Goal: Transaction & Acquisition: Purchase product/service

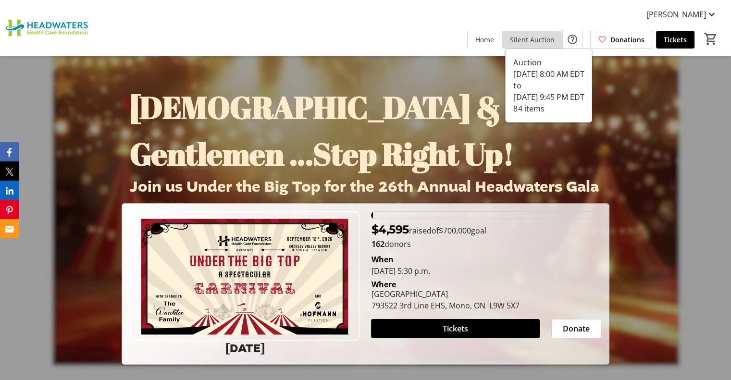
click at [523, 44] on span "Silent Auction" at bounding box center [532, 40] width 45 height 10
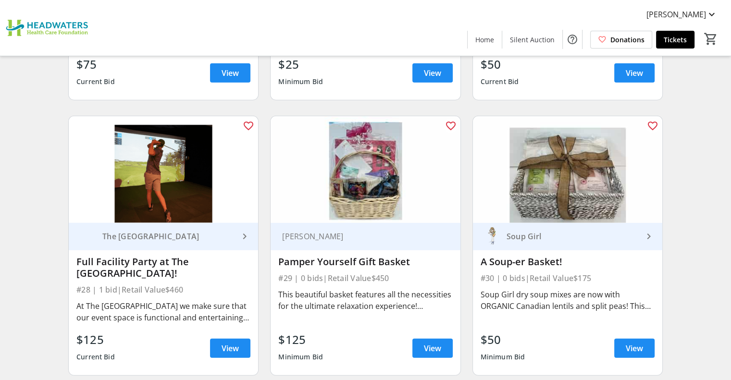
scroll to position [2492, 0]
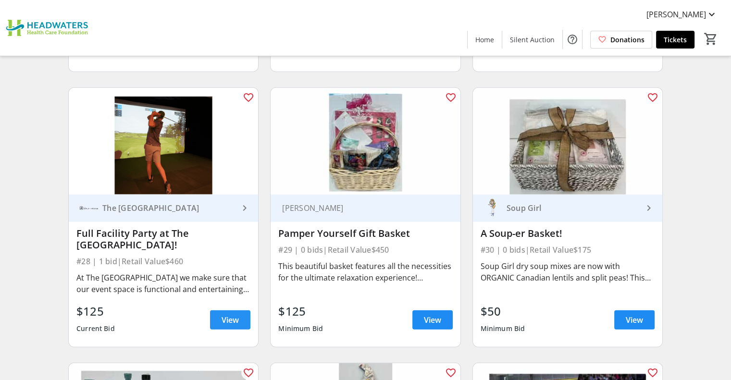
click at [229, 314] on span "View" at bounding box center [230, 320] width 17 height 12
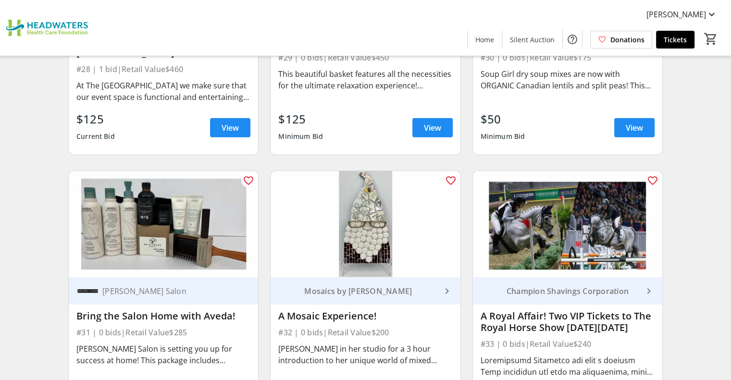
scroll to position [2773, 0]
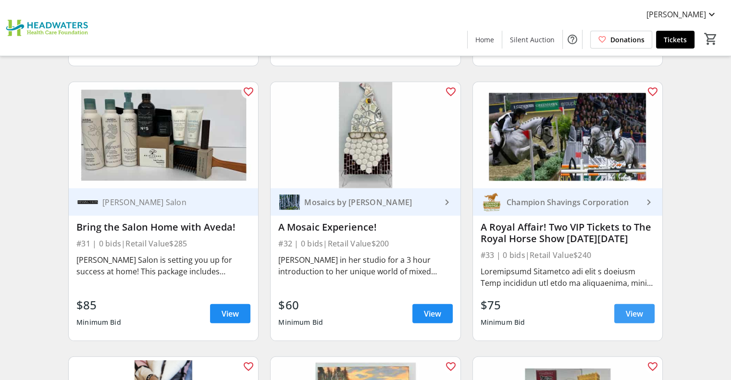
click at [629, 310] on span at bounding box center [634, 313] width 40 height 23
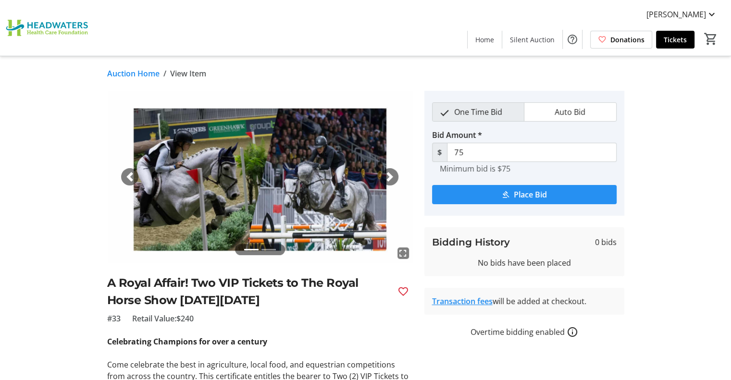
click at [543, 193] on span "Place Bid" at bounding box center [530, 195] width 33 height 12
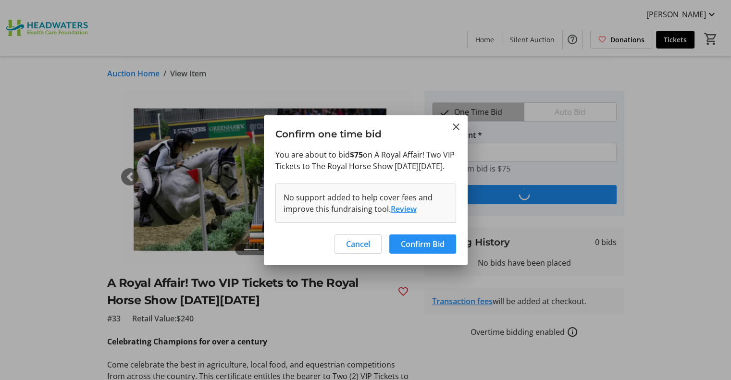
click at [408, 250] on span "Confirm Bid" at bounding box center [423, 244] width 44 height 12
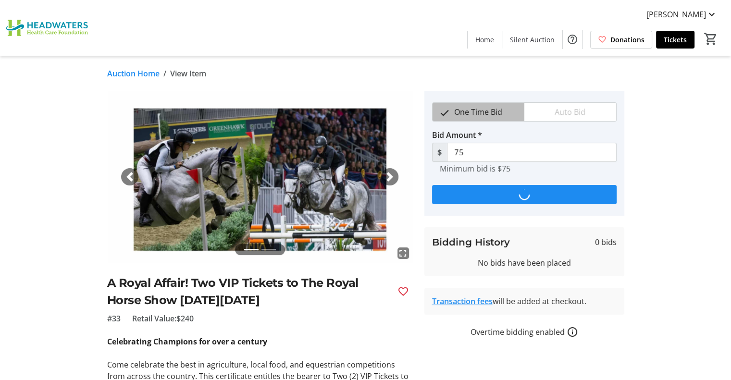
type input "125"
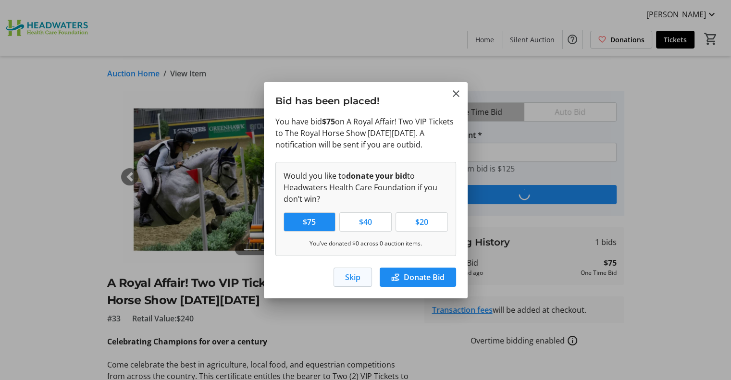
click at [357, 281] on span "Skip" at bounding box center [352, 277] width 15 height 12
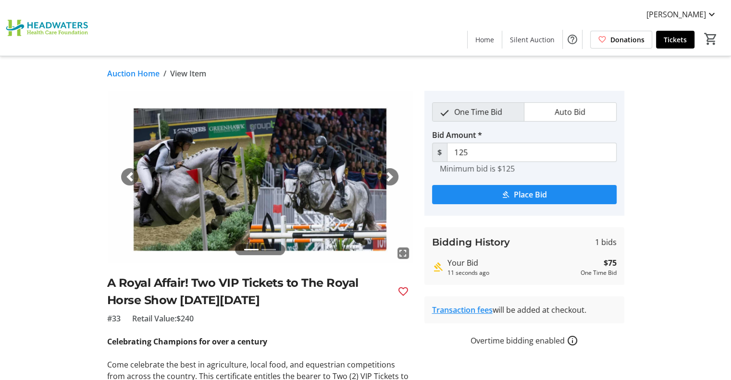
click at [138, 74] on link "Auction Home" at bounding box center [133, 74] width 52 height 12
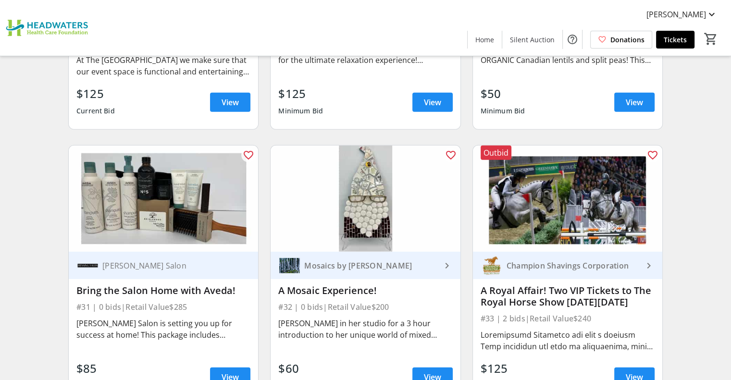
scroll to position [2780, 0]
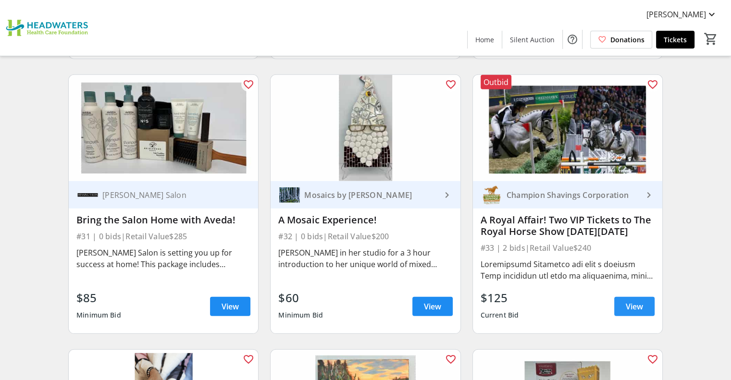
click at [627, 301] on span "View" at bounding box center [634, 307] width 17 height 12
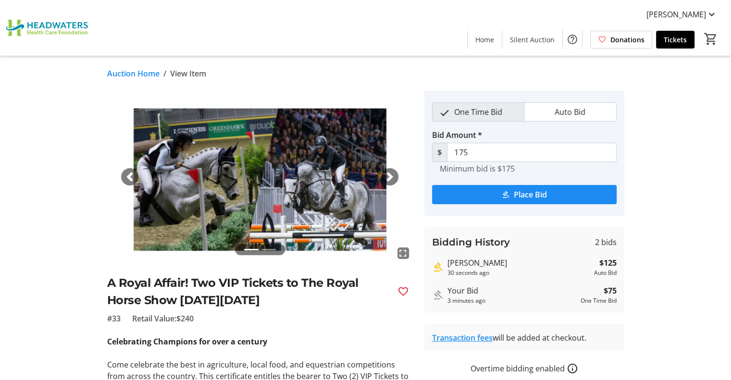
click at [37, 27] on img at bounding box center [49, 28] width 86 height 48
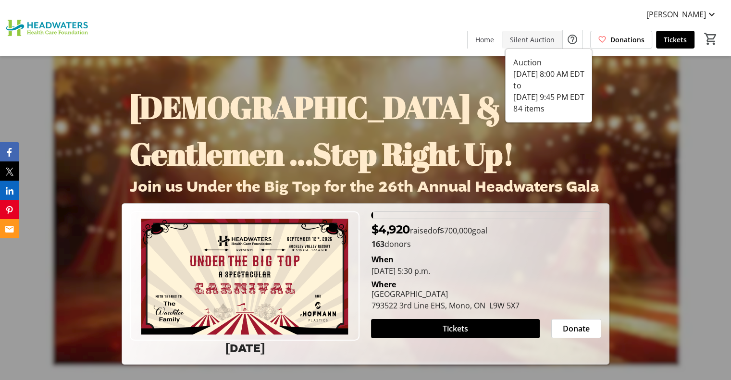
click at [541, 38] on span "Silent Auction" at bounding box center [532, 40] width 45 height 10
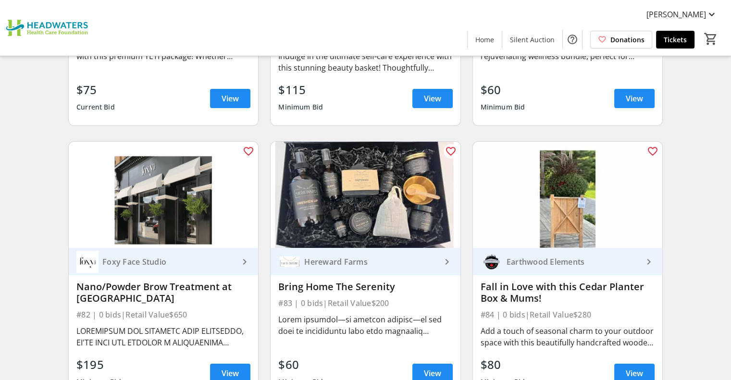
scroll to position [7381, 0]
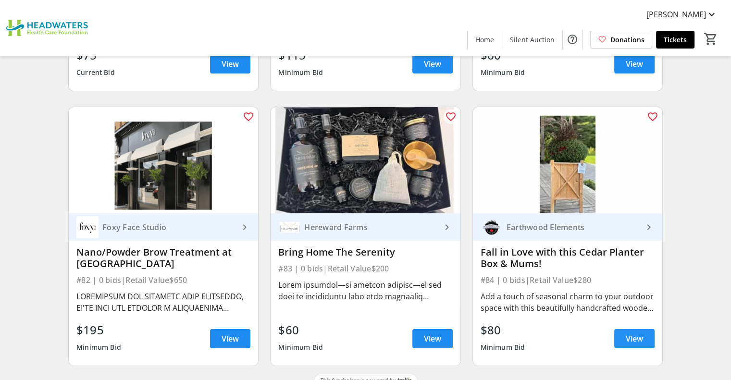
click at [626, 333] on span "View" at bounding box center [634, 339] width 17 height 12
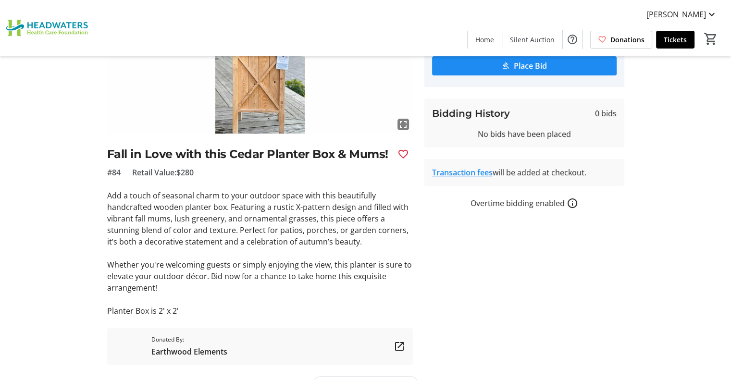
scroll to position [139, 0]
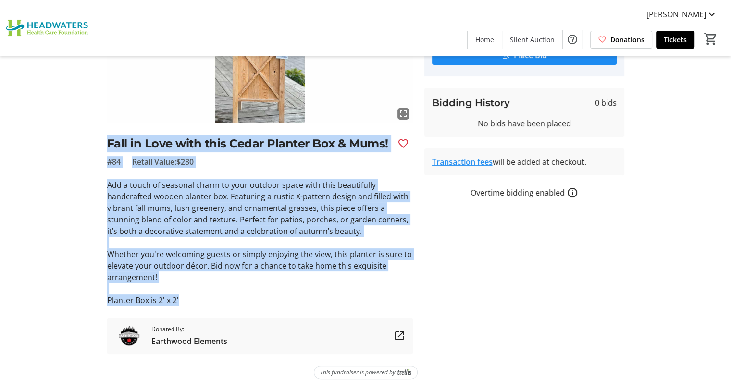
drag, startPoint x: 265, startPoint y: 301, endPoint x: 94, endPoint y: 146, distance: 231.0
click at [94, 146] on div "fullscreen Fall in Love with this Cedar Planter Box & Mums! #84 Retail Value: $…" at bounding box center [366, 152] width 634 height 403
click at [106, 143] on tr-auction-item-ui "fullscreen Fall in Love with this Cedar Planter Box & Mums! #84 Retail Value: $…" at bounding box center [259, 152] width 317 height 403
click at [110, 142] on h2 "Fall in Love with this Cedar Planter Box & Mums!" at bounding box center [248, 143] width 283 height 17
drag, startPoint x: 105, startPoint y: 140, endPoint x: 255, endPoint y: 307, distance: 224.3
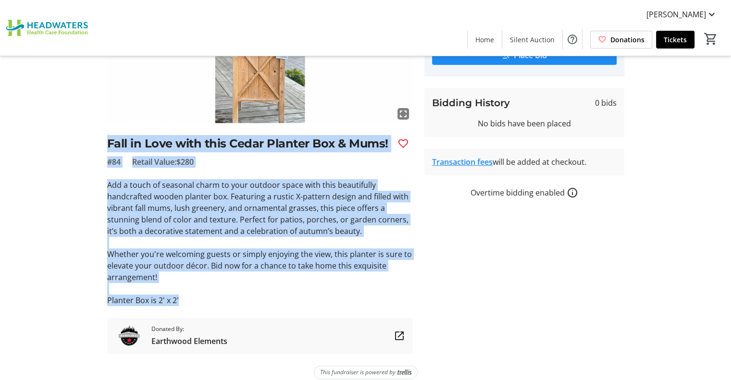
click at [255, 307] on tr-auction-item-ui "fullscreen Fall in Love with this Cedar Planter Box & Mums! #84 Retail Value: $…" at bounding box center [259, 152] width 317 height 403
click at [255, 307] on div "fullscreen Fall in Love with this Cedar Planter Box & Mums! #84 Retail Value: $…" at bounding box center [260, 152] width 306 height 403
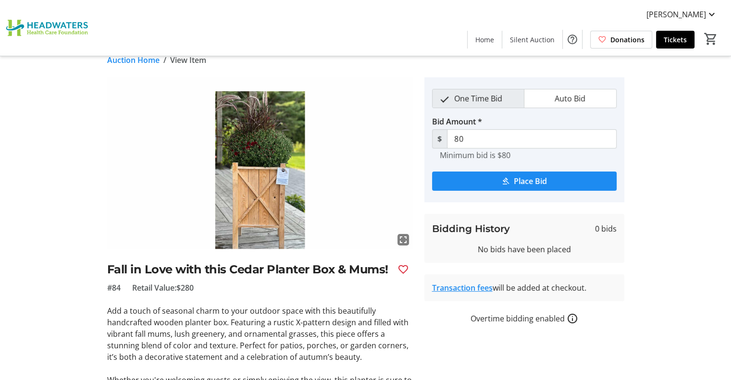
scroll to position [0, 0]
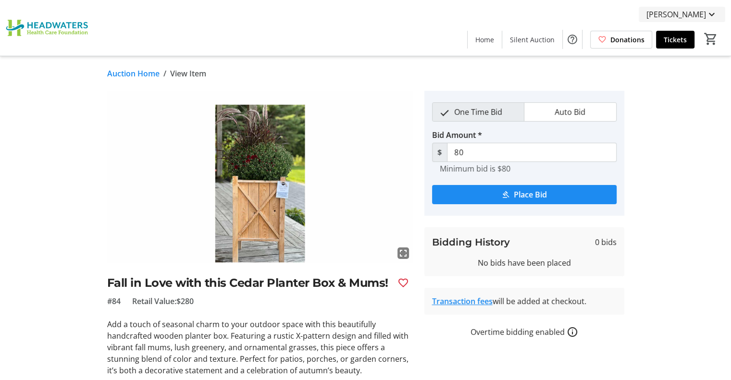
click at [651, 17] on span "[PERSON_NAME]" at bounding box center [676, 15] width 60 height 12
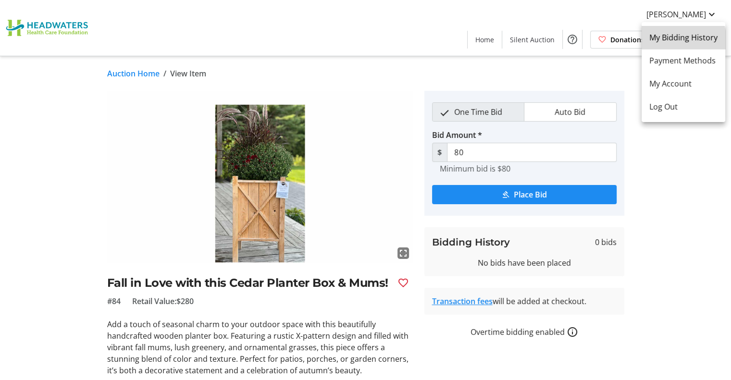
click at [661, 42] on span "My Bidding History" at bounding box center [683, 38] width 68 height 12
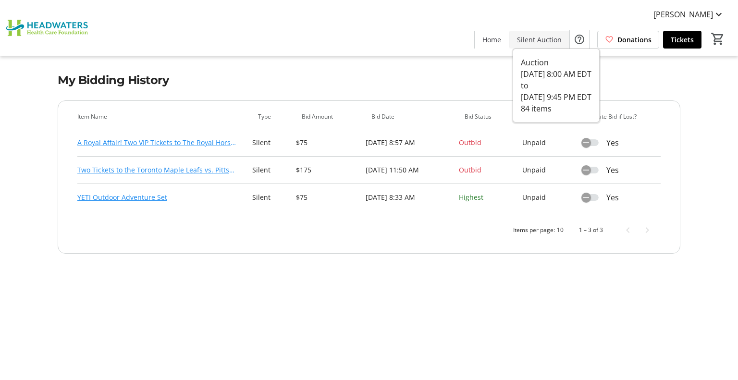
click at [540, 36] on span "Silent Auction" at bounding box center [539, 40] width 45 height 10
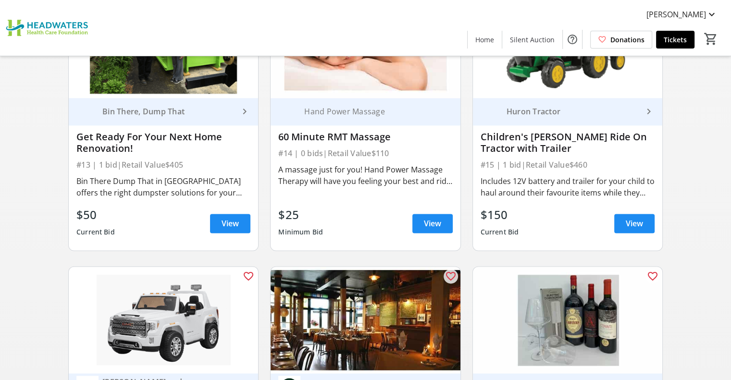
scroll to position [1142, 0]
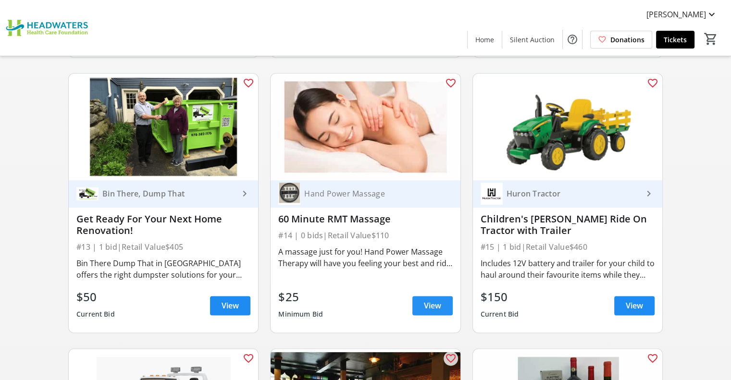
click at [432, 302] on span "View" at bounding box center [432, 306] width 17 height 12
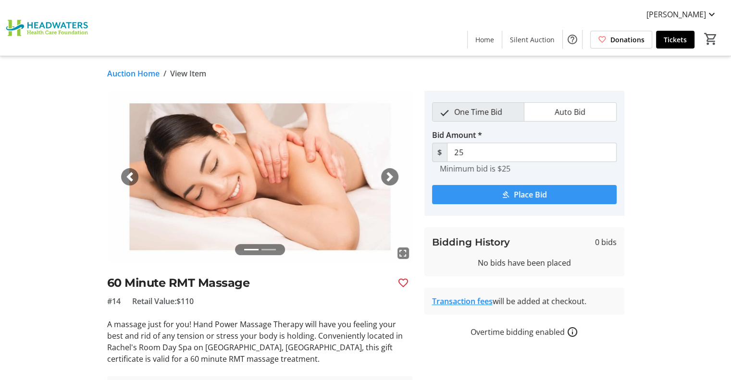
click at [568, 194] on span "submit" at bounding box center [524, 194] width 185 height 23
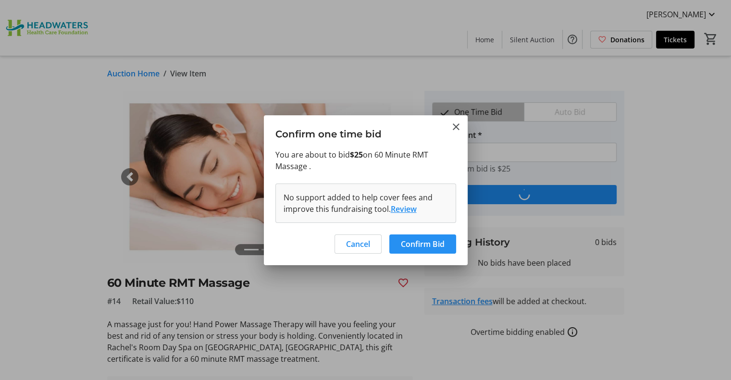
click at [425, 245] on span "Confirm Bid" at bounding box center [423, 244] width 44 height 12
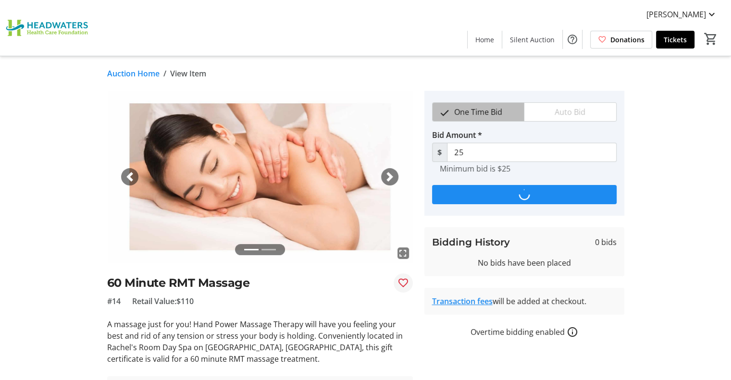
type input "50"
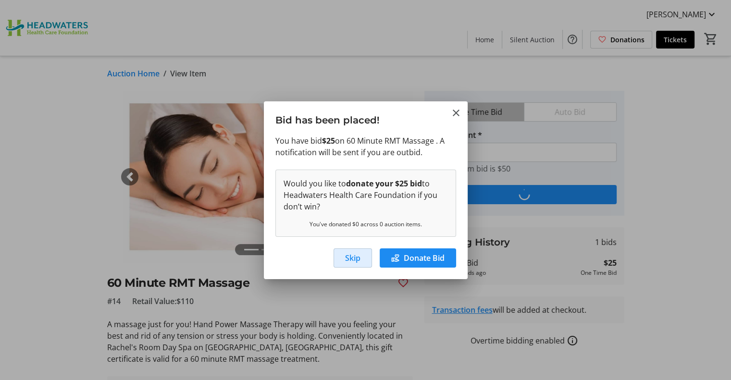
click at [345, 258] on span "Skip" at bounding box center [352, 258] width 15 height 12
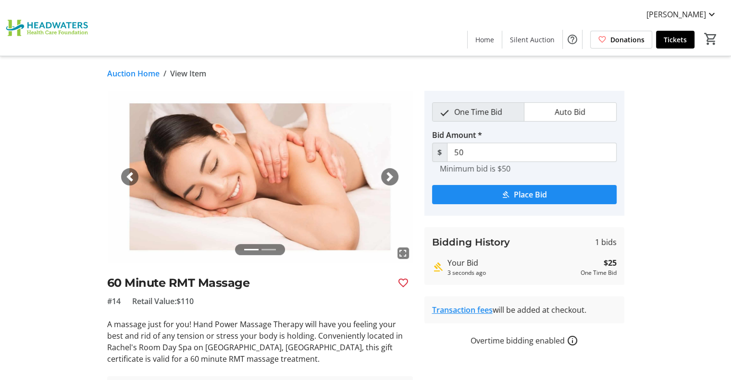
click at [142, 71] on link "Auction Home" at bounding box center [133, 74] width 52 height 12
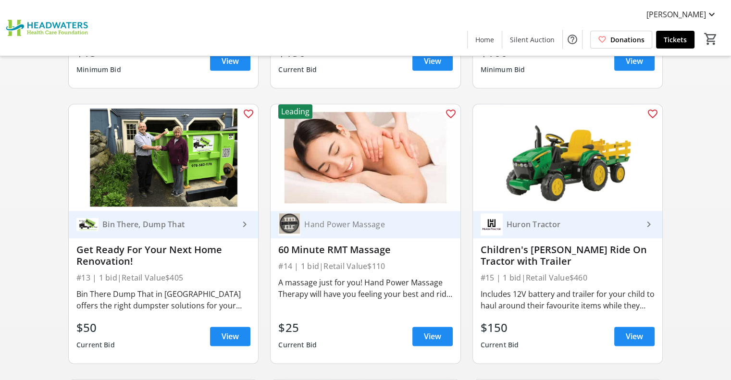
scroll to position [1119, 0]
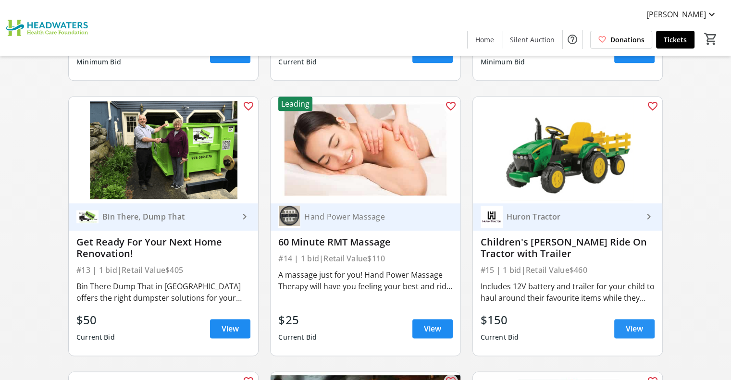
click at [628, 325] on span "View" at bounding box center [634, 329] width 17 height 12
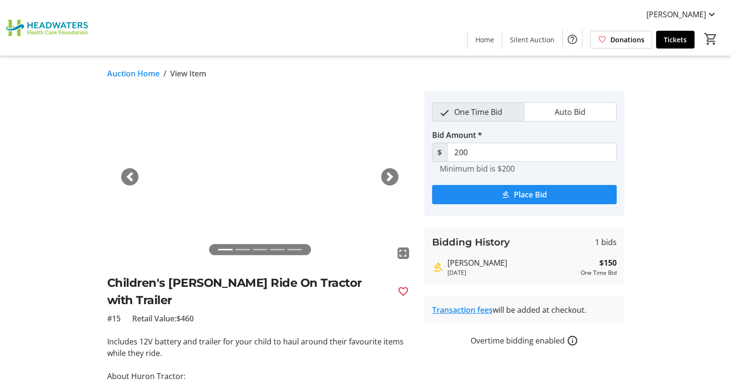
click at [397, 173] on div "Next" at bounding box center [389, 176] width 17 height 17
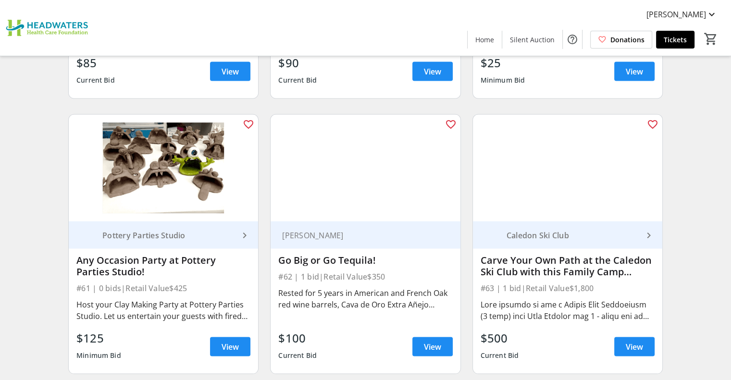
scroll to position [5486, 0]
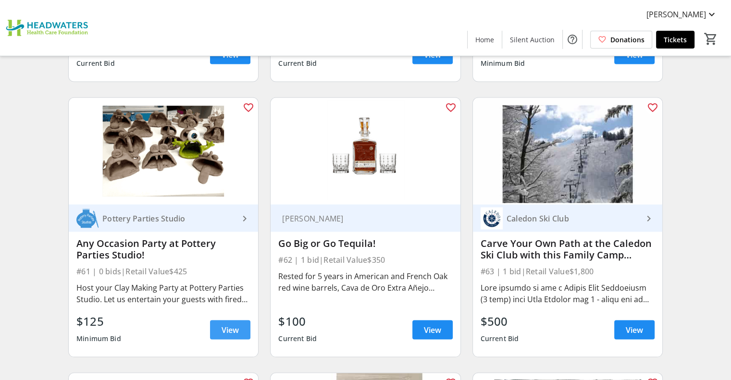
click at [229, 324] on span "View" at bounding box center [230, 330] width 17 height 12
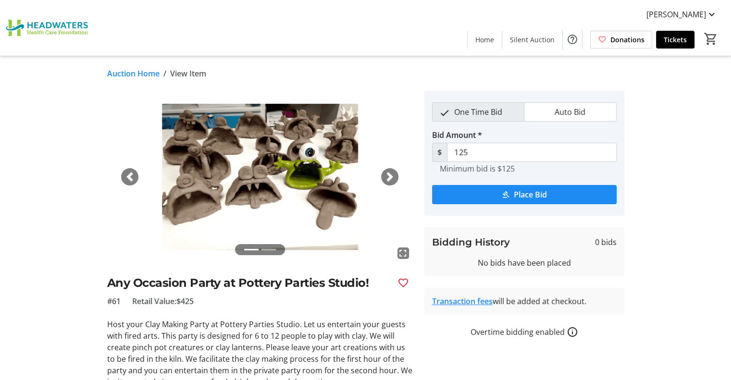
click at [394, 178] on span "button" at bounding box center [390, 177] width 10 height 10
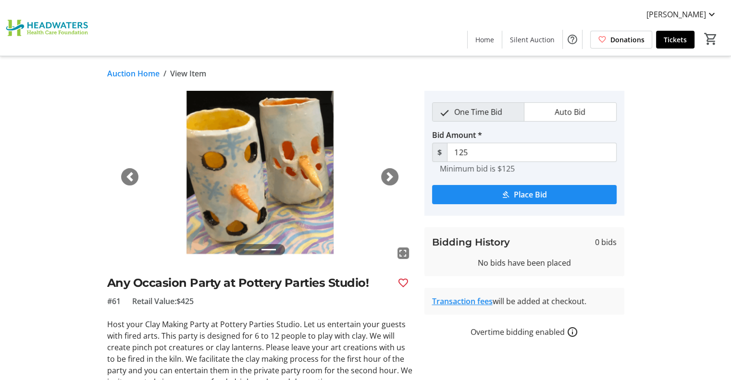
click at [134, 170] on div "Previous" at bounding box center [129, 176] width 17 height 17
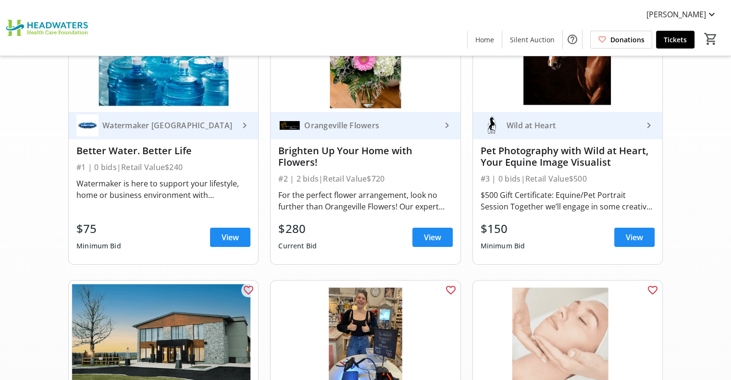
scroll to position [125, 0]
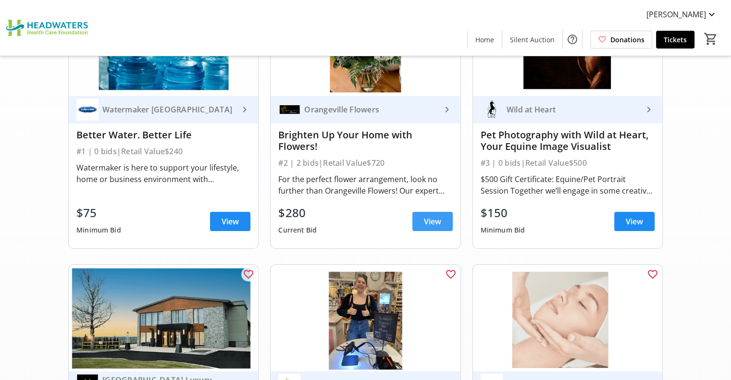
click at [429, 224] on span "View" at bounding box center [432, 222] width 17 height 12
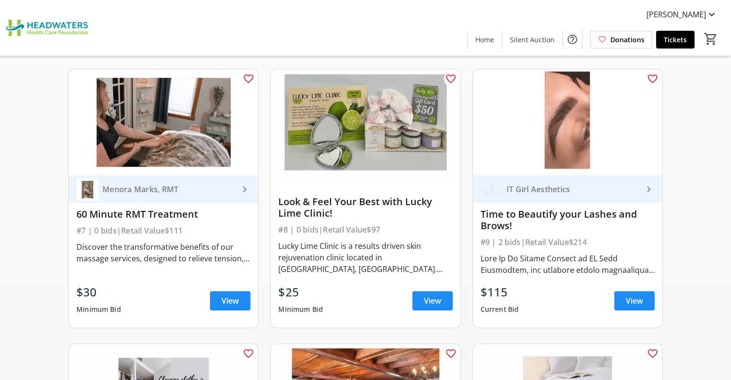
scroll to position [605, 0]
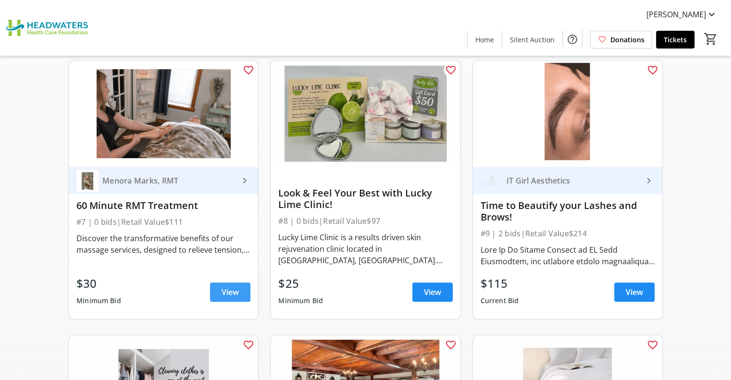
click at [227, 296] on span "View" at bounding box center [230, 292] width 17 height 12
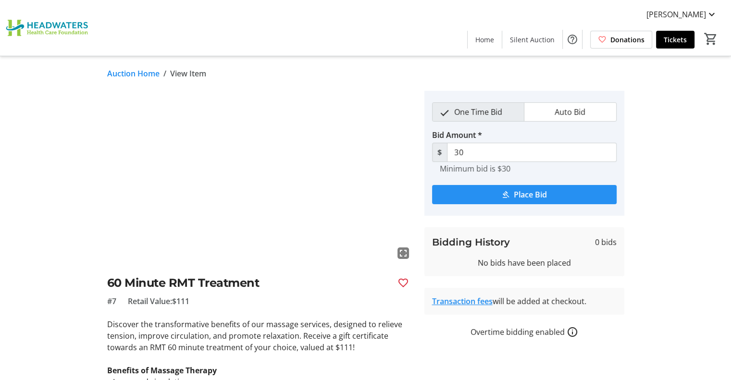
click at [515, 194] on span "Place Bid" at bounding box center [530, 195] width 33 height 12
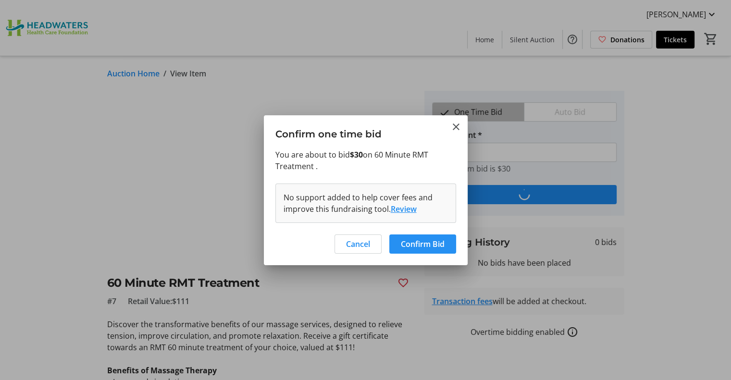
click at [425, 250] on span at bounding box center [422, 244] width 67 height 23
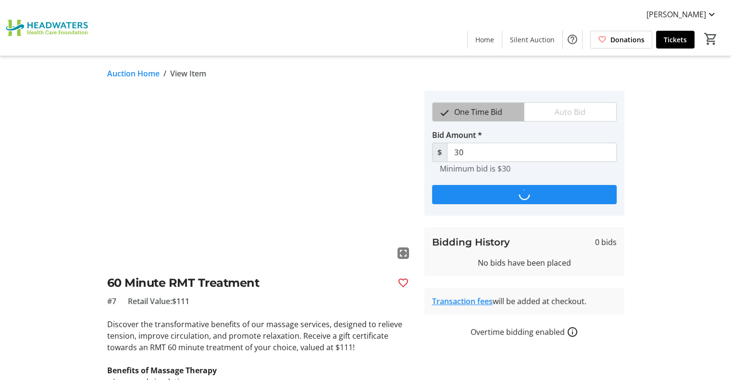
type input "55"
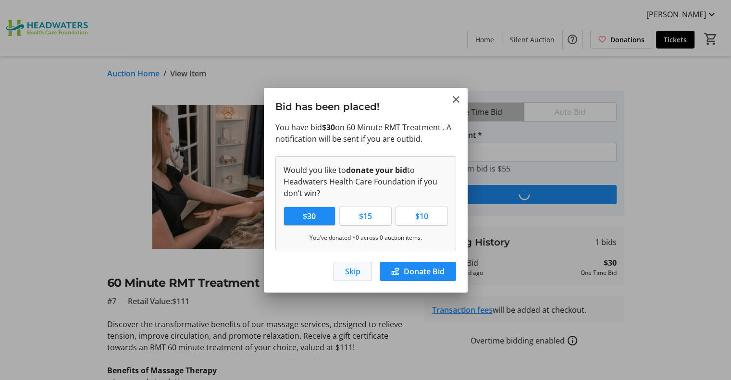
click at [356, 271] on span "Skip" at bounding box center [352, 272] width 15 height 12
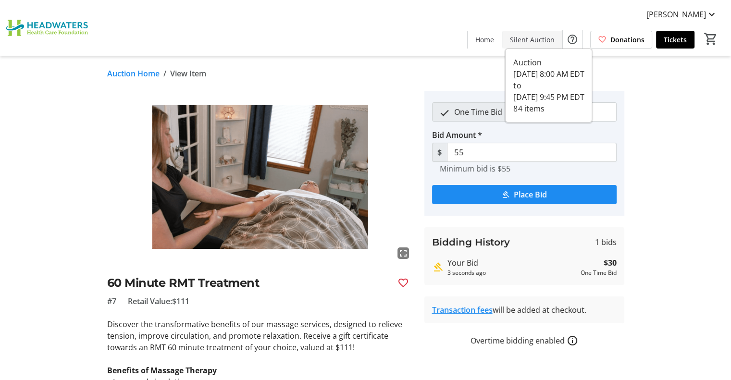
click at [532, 45] on span at bounding box center [532, 39] width 60 height 23
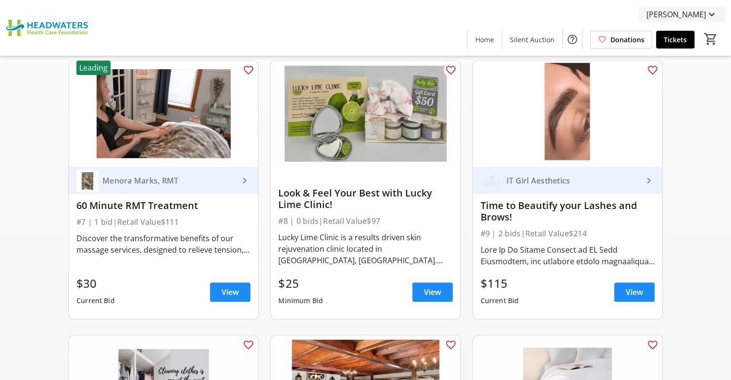
click at [695, 14] on span "[PERSON_NAME]" at bounding box center [676, 15] width 60 height 12
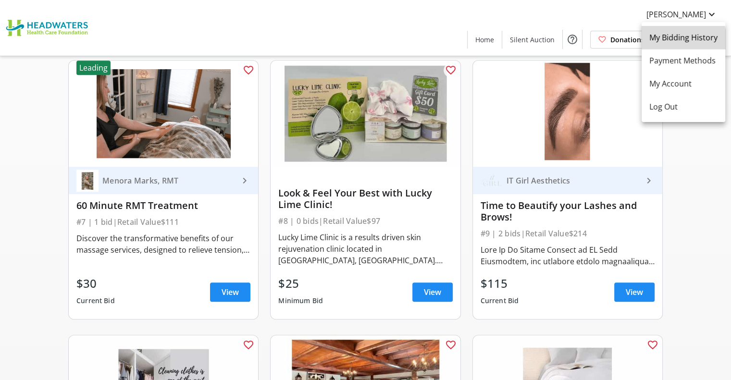
click at [677, 42] on span "My Bidding History" at bounding box center [683, 38] width 68 height 12
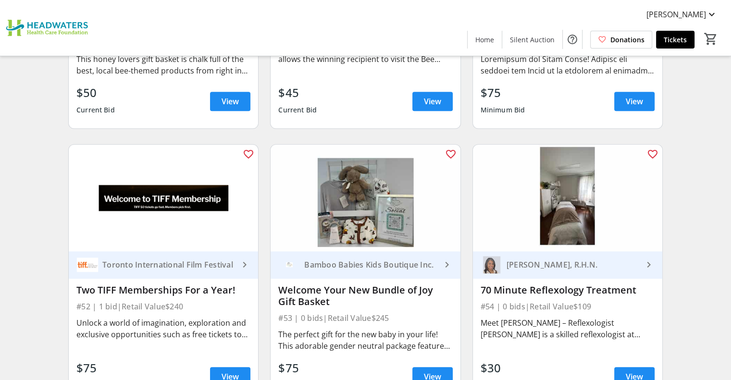
scroll to position [4672, 0]
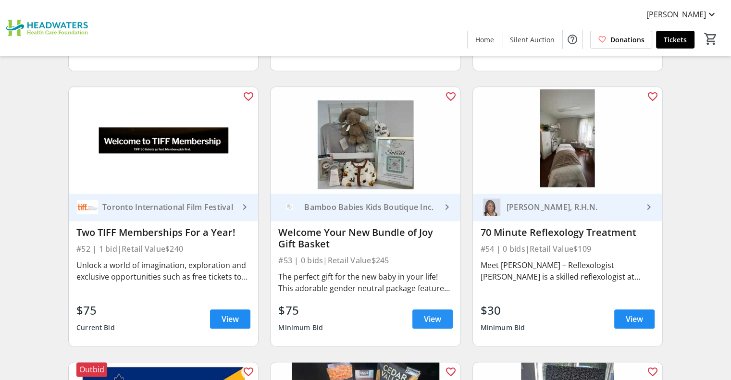
click at [424, 313] on span "View" at bounding box center [432, 319] width 17 height 12
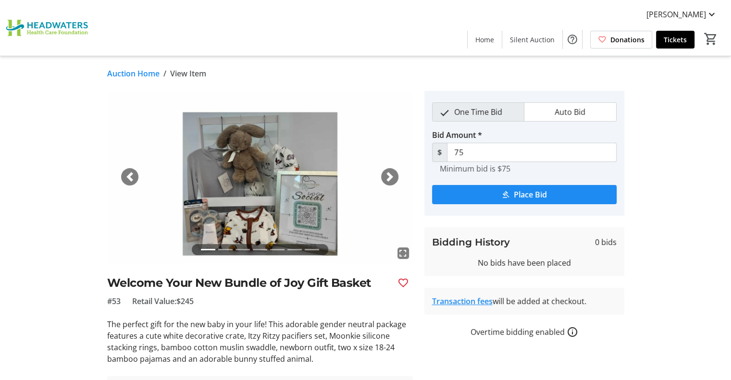
click at [393, 171] on div "Next" at bounding box center [389, 176] width 17 height 17
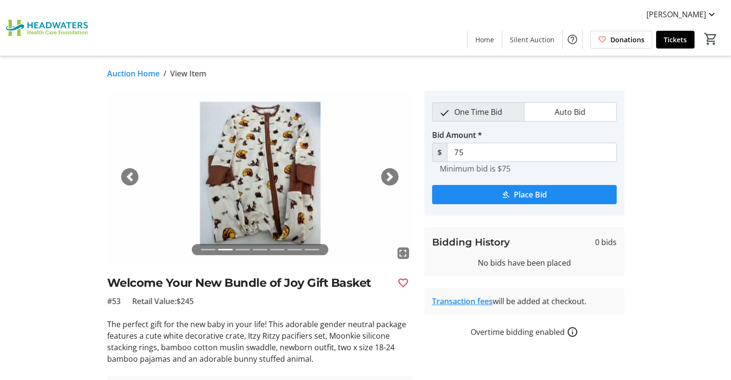
click at [393, 171] on div "Next" at bounding box center [389, 176] width 17 height 17
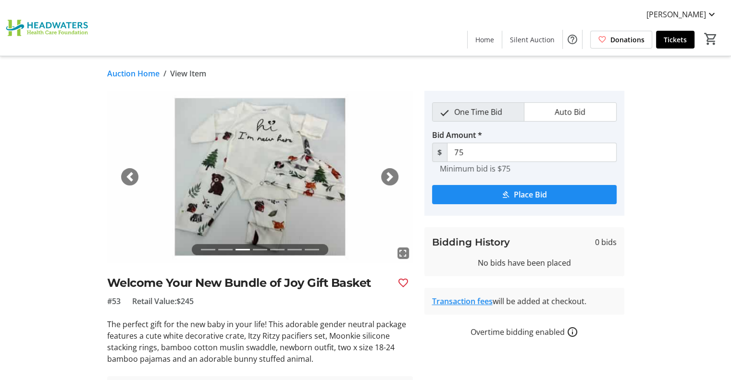
click at [395, 176] on div "Next" at bounding box center [389, 176] width 17 height 17
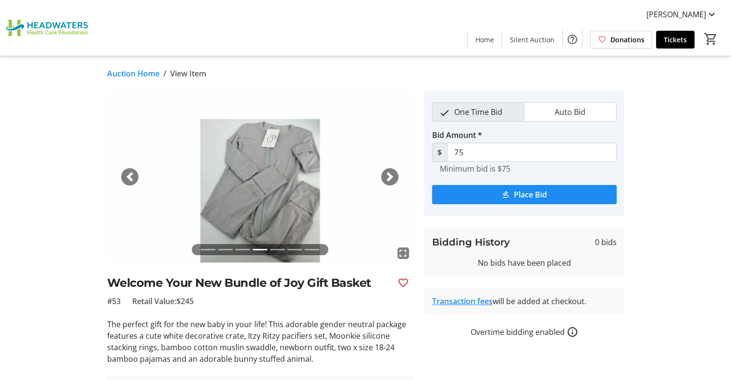
click at [388, 174] on span "button" at bounding box center [390, 177] width 10 height 10
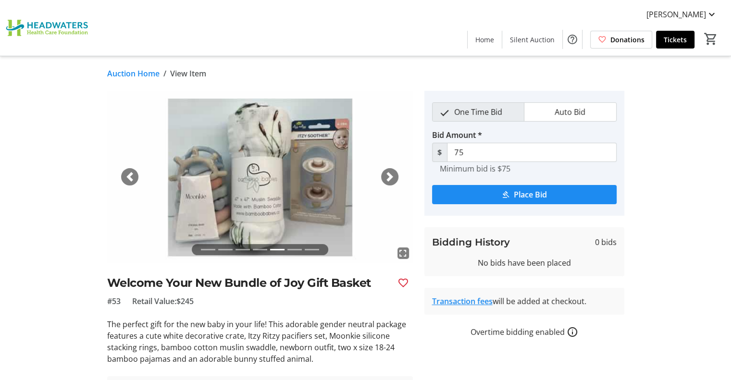
click at [388, 174] on span "button" at bounding box center [390, 177] width 10 height 10
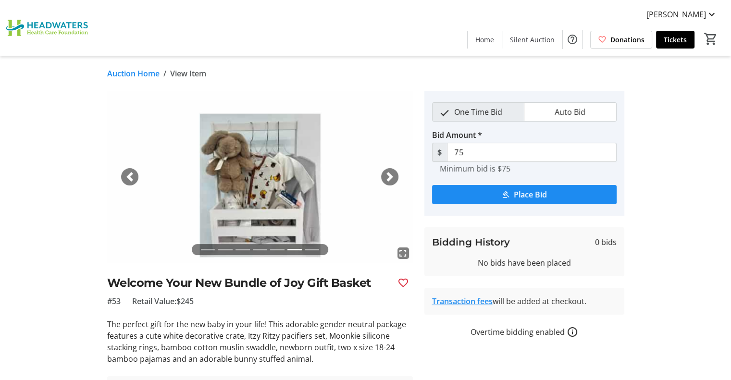
click at [385, 175] on span "button" at bounding box center [390, 177] width 10 height 10
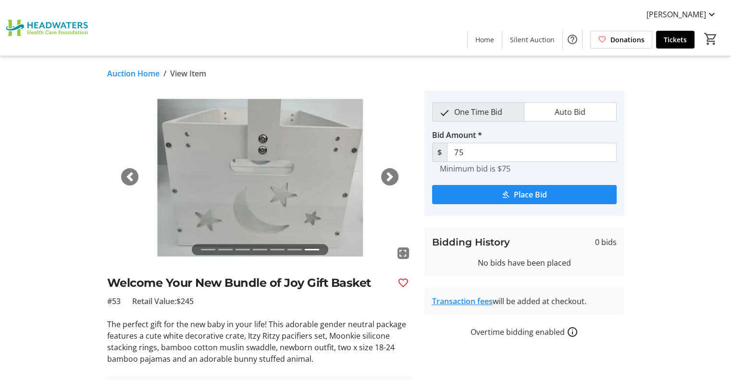
click at [385, 175] on span "button" at bounding box center [390, 177] width 10 height 10
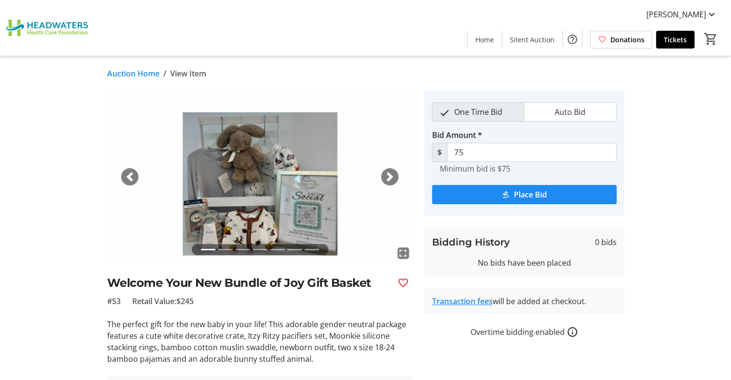
click at [385, 175] on span "button" at bounding box center [390, 177] width 10 height 10
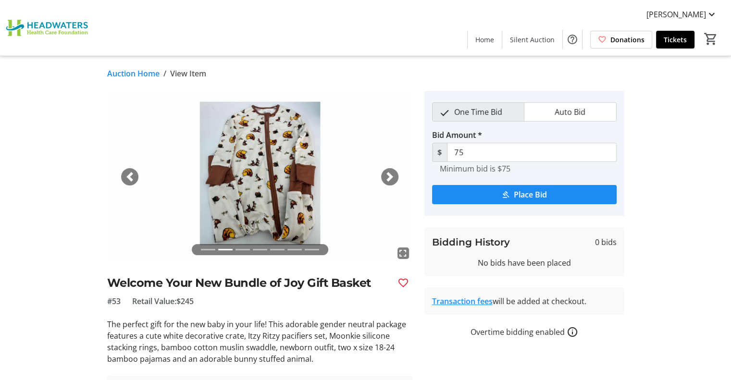
click at [385, 175] on span "button" at bounding box center [390, 177] width 10 height 10
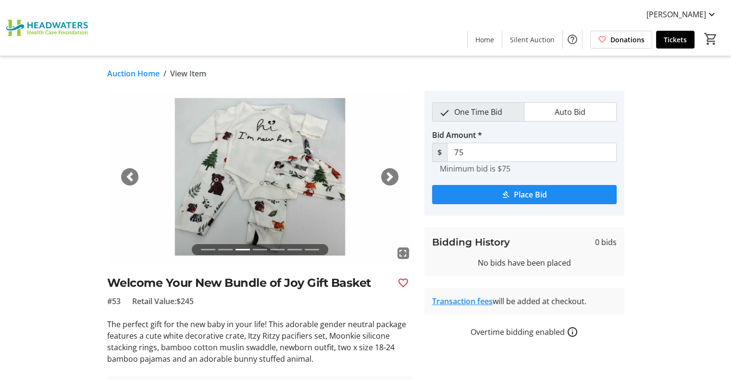
click at [389, 173] on span "button" at bounding box center [390, 177] width 10 height 10
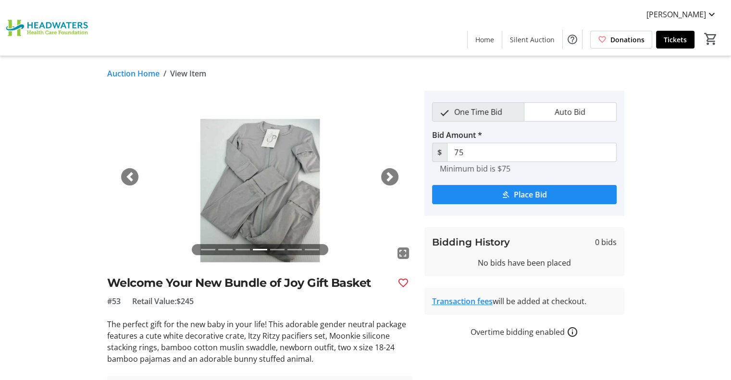
click at [389, 173] on span "button" at bounding box center [390, 177] width 10 height 10
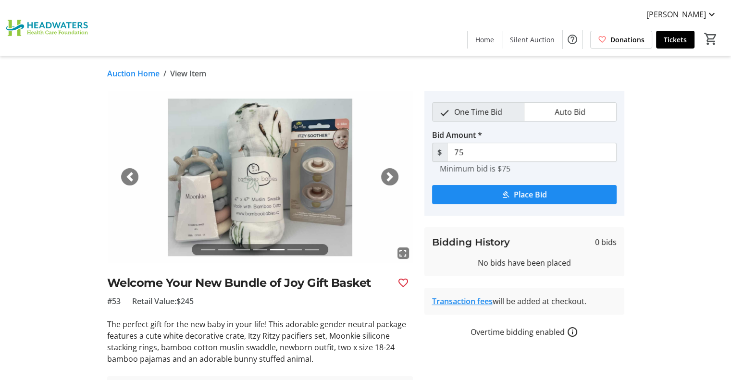
click at [389, 173] on span "button" at bounding box center [390, 177] width 10 height 10
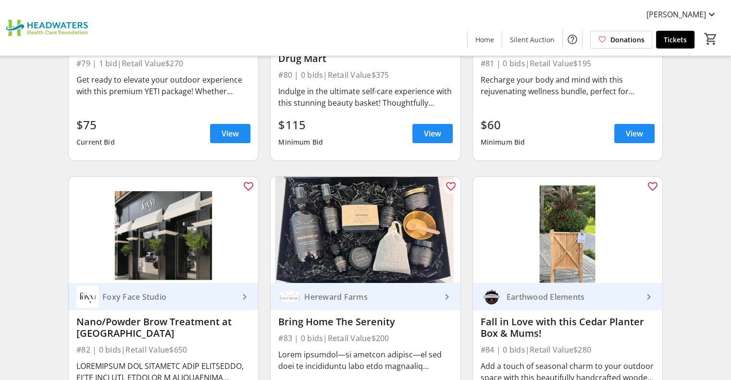
scroll to position [7381, 0]
